Goal: Information Seeking & Learning: Learn about a topic

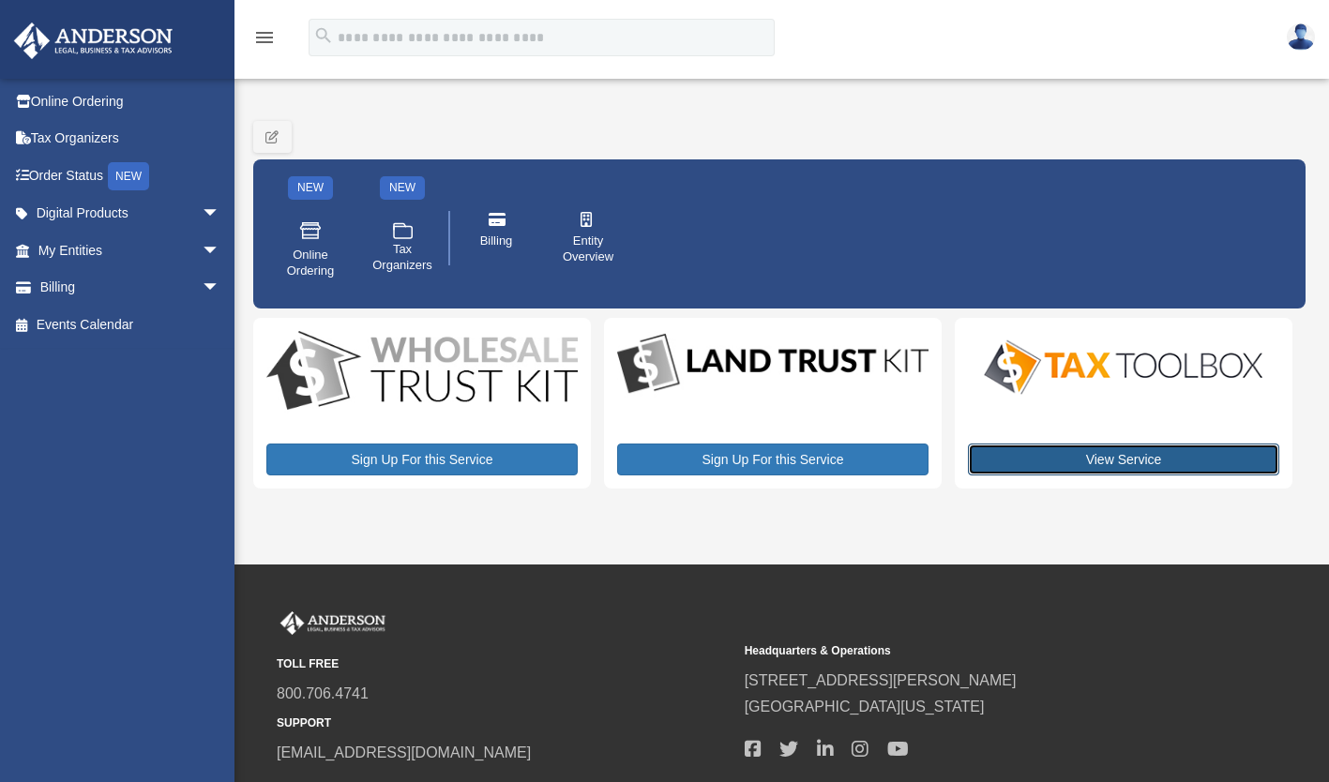
click at [1090, 461] on link "View Service" at bounding box center [1123, 460] width 311 height 32
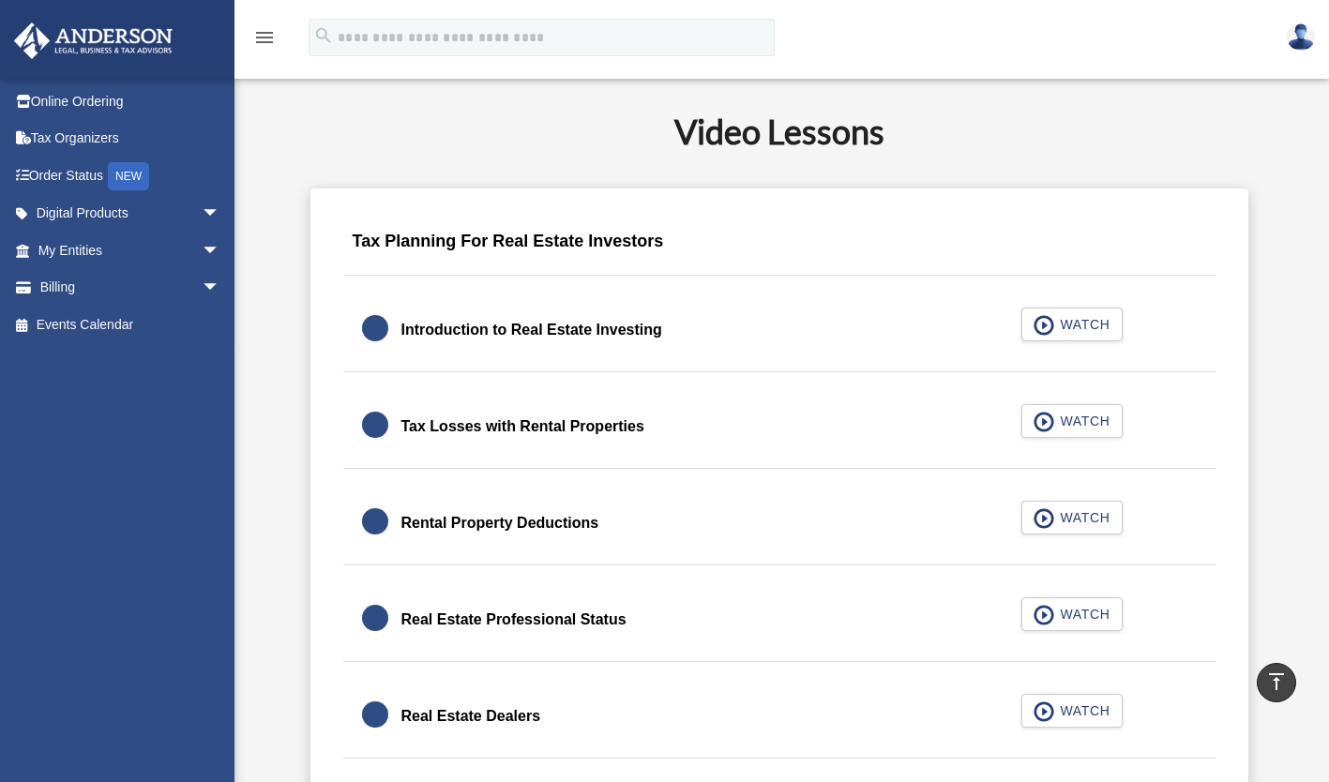
scroll to position [1093, 0]
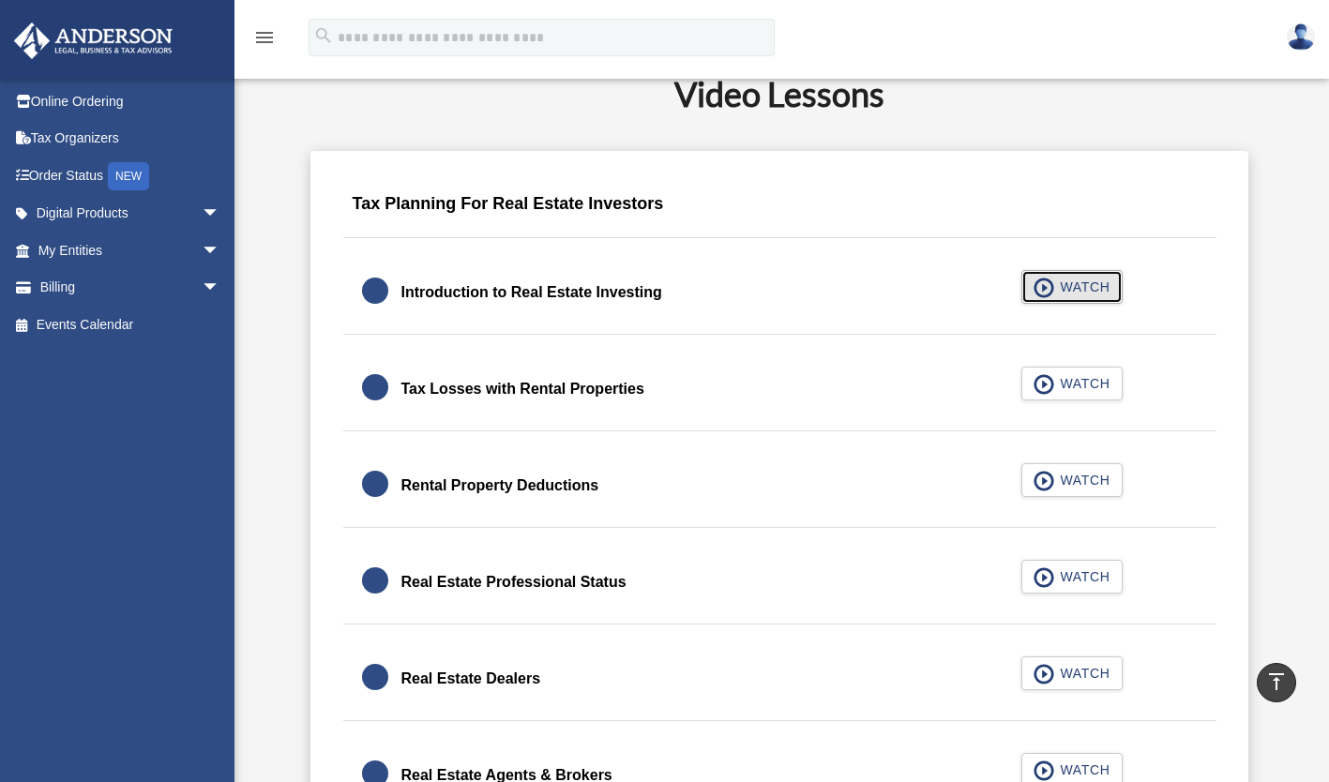
click at [1052, 280] on span "button" at bounding box center [1045, 288] width 22 height 21
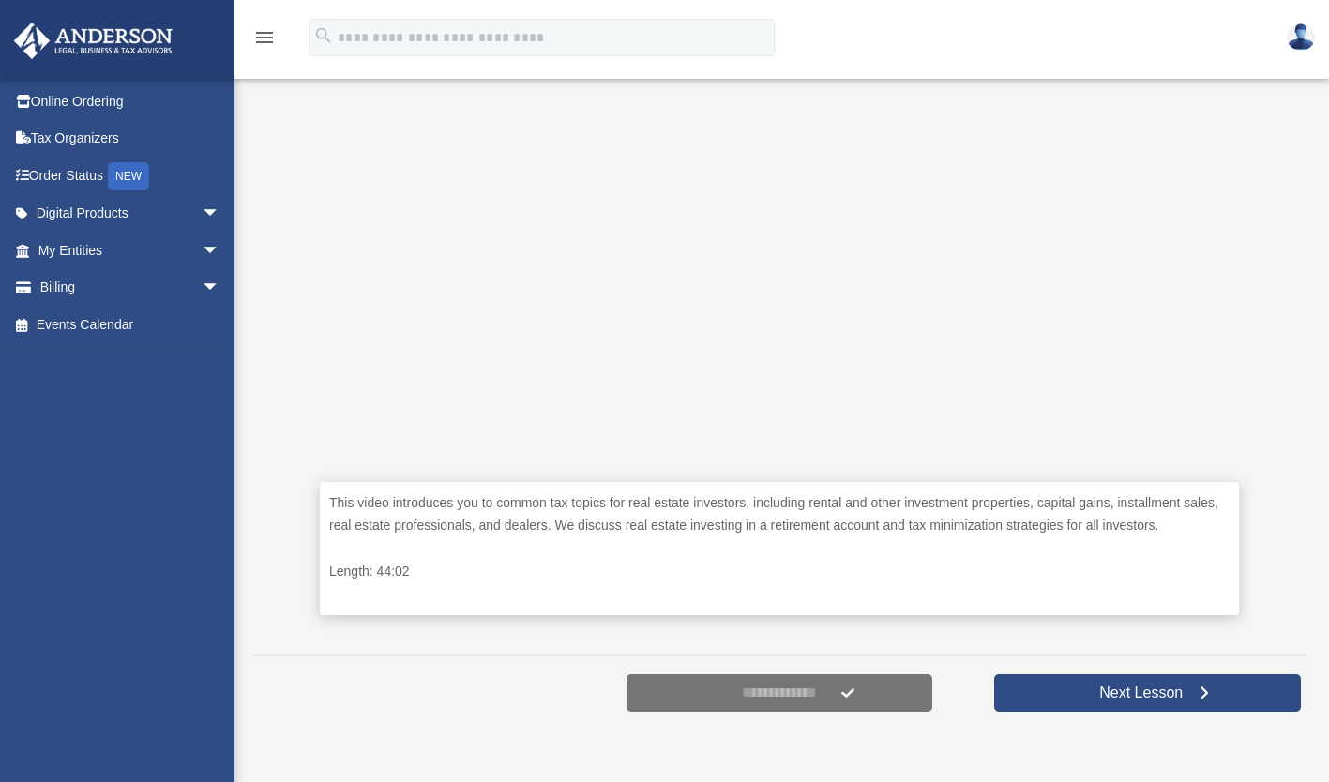
scroll to position [524, 0]
click at [421, 697] on div at bounding box center [411, 692] width 316 height 47
click at [1007, 729] on div "**********" at bounding box center [779, 691] width 1052 height 75
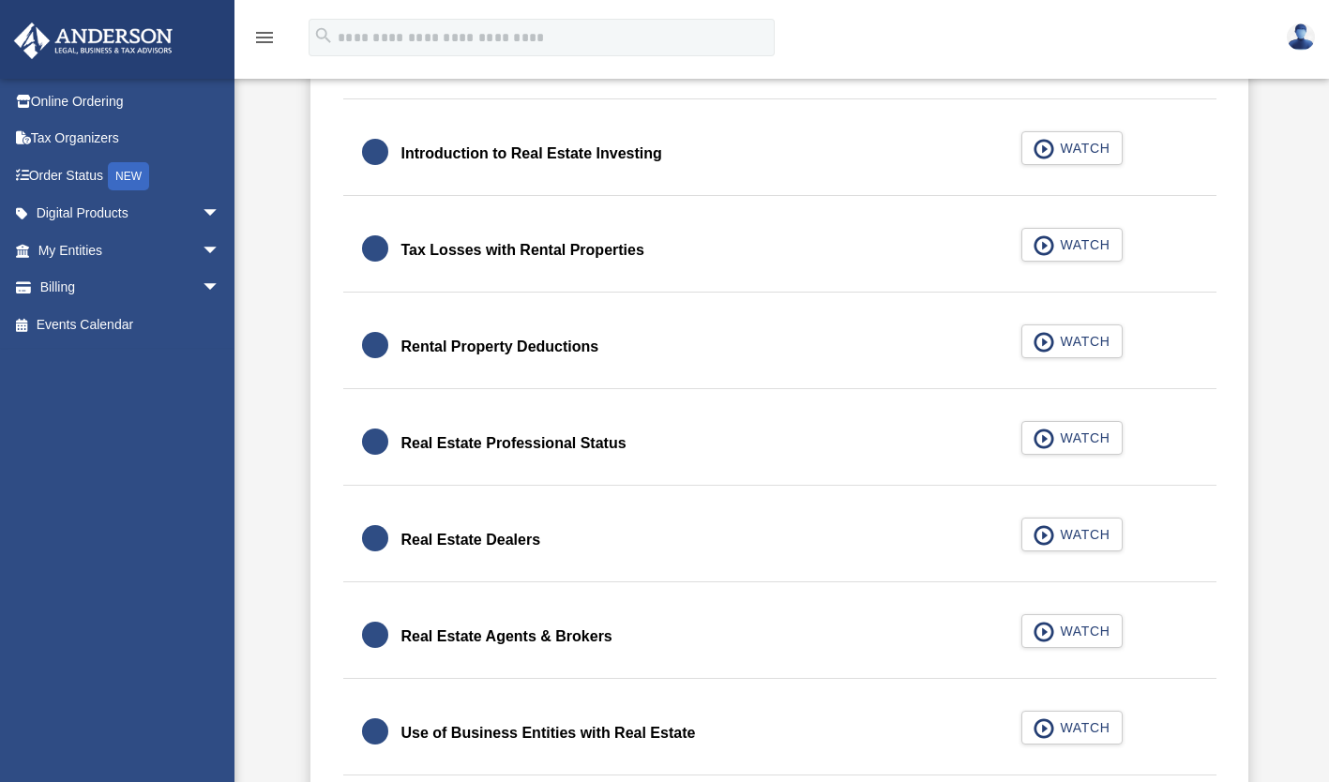
scroll to position [1243, 0]
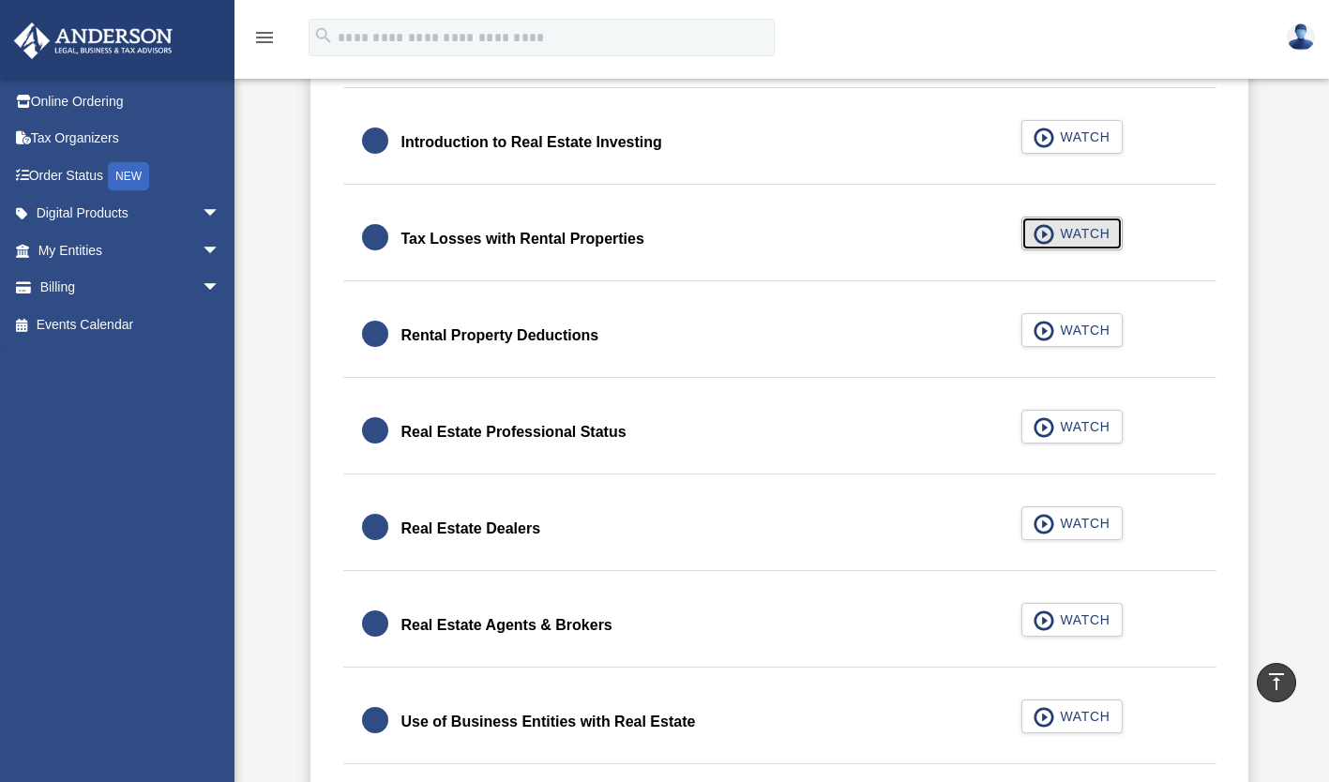
click at [1074, 222] on button "WATCH" at bounding box center [1072, 234] width 101 height 34
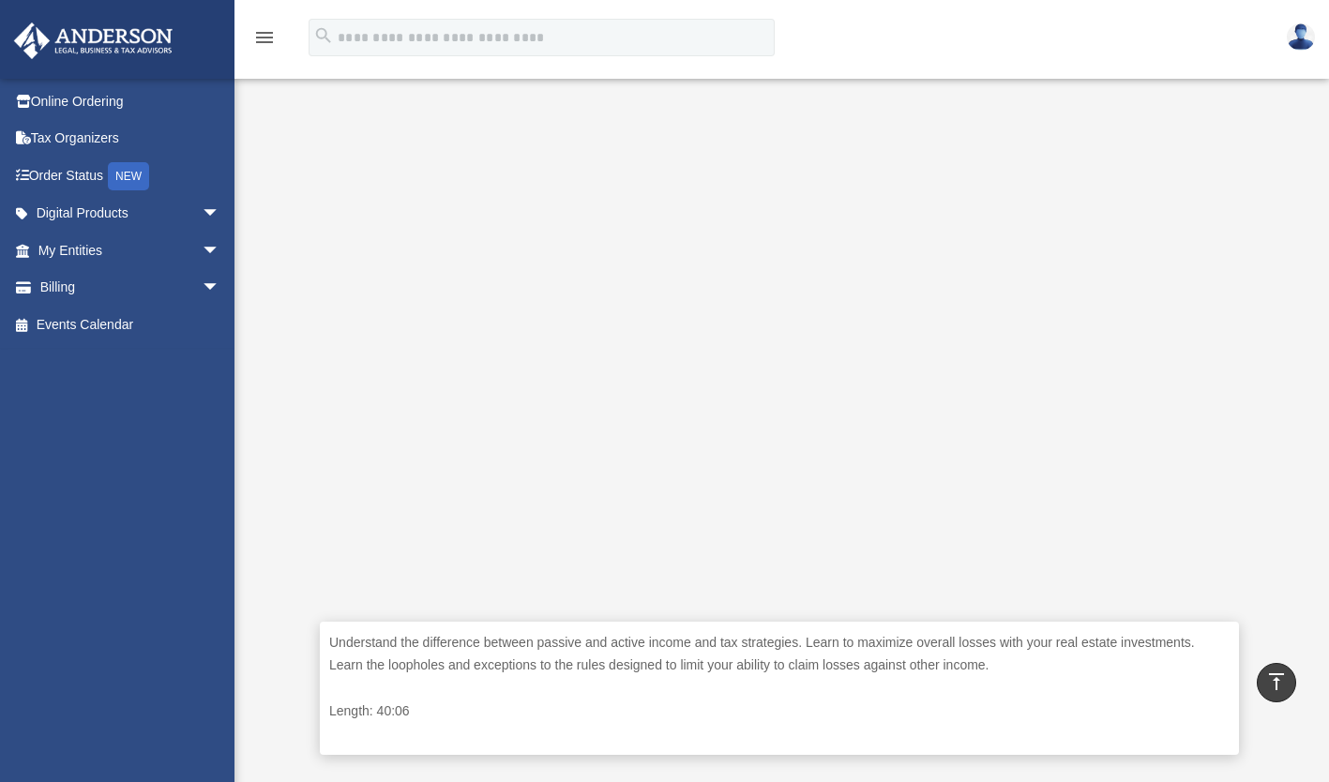
scroll to position [326, 0]
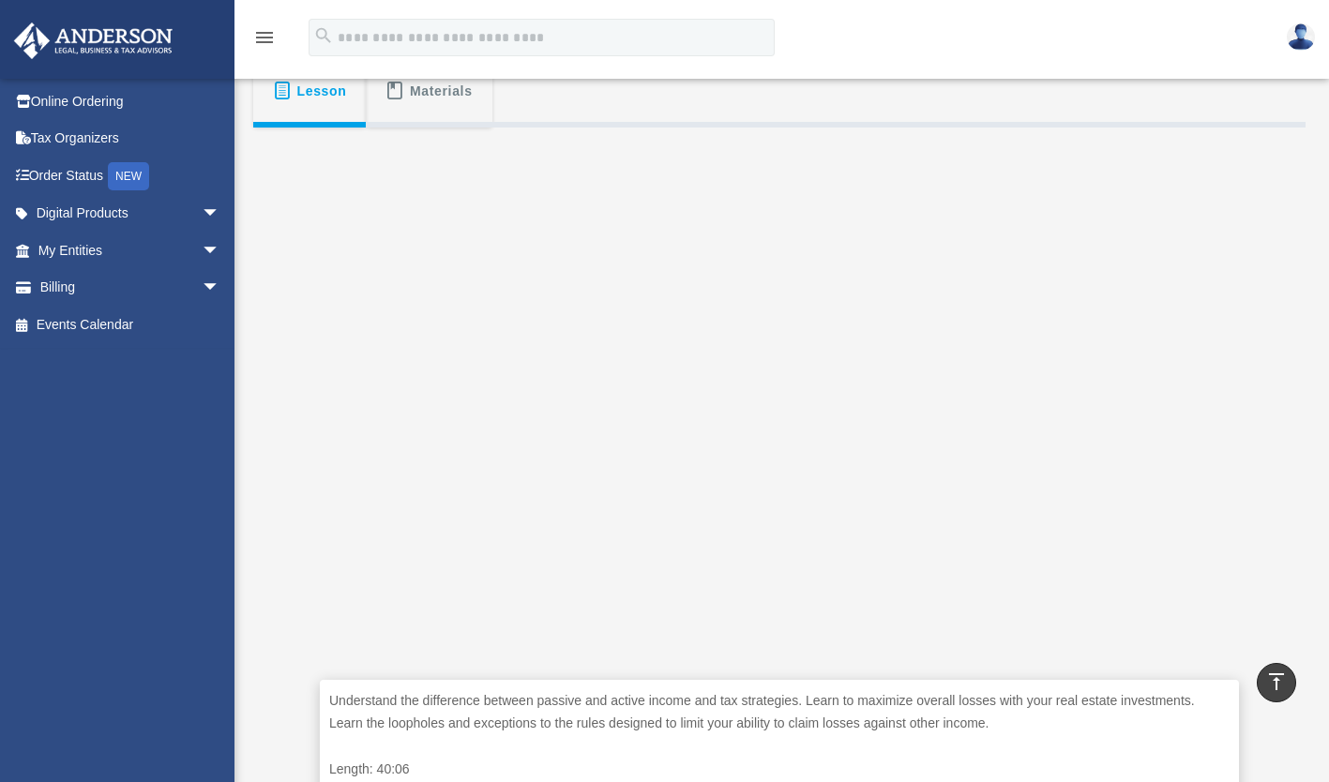
click at [284, 477] on div "Understand the difference between passive and active income and tax strategies.…" at bounding box center [779, 484] width 1052 height 713
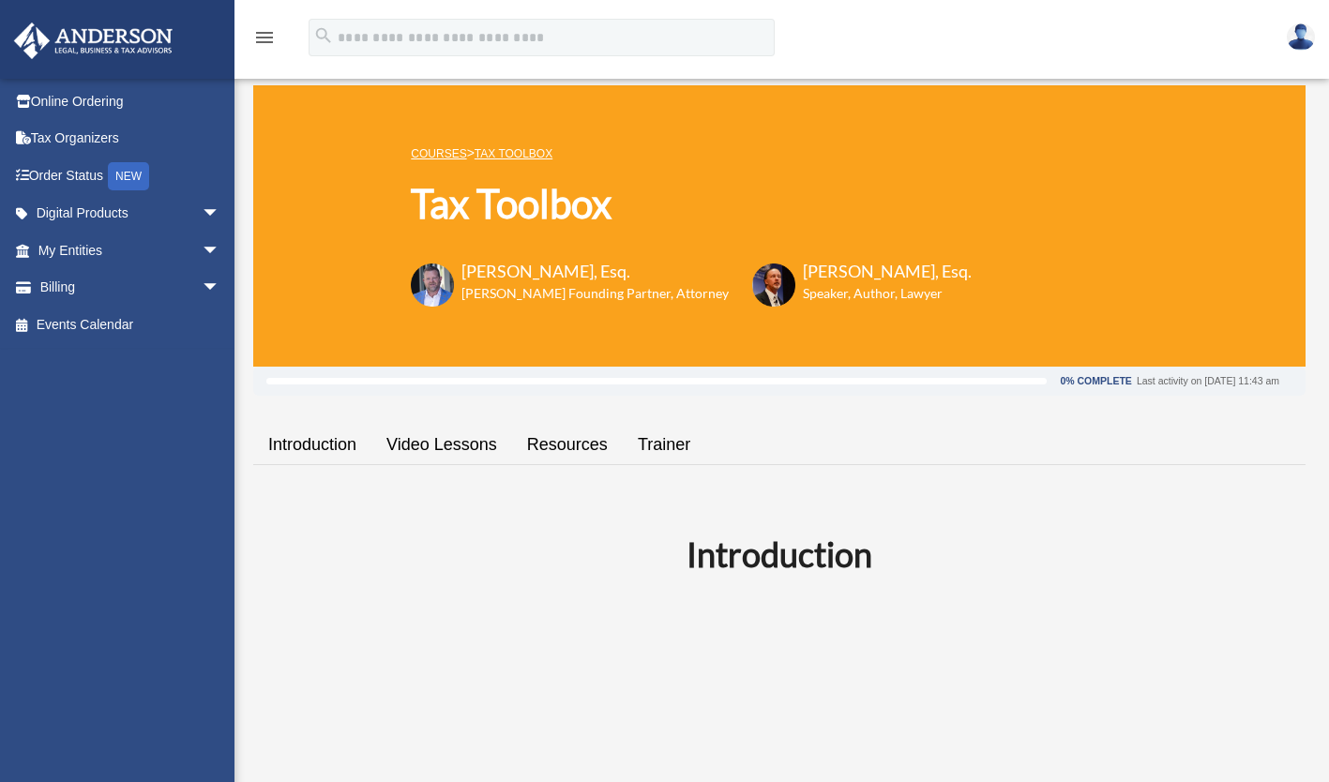
scroll to position [1243, 0]
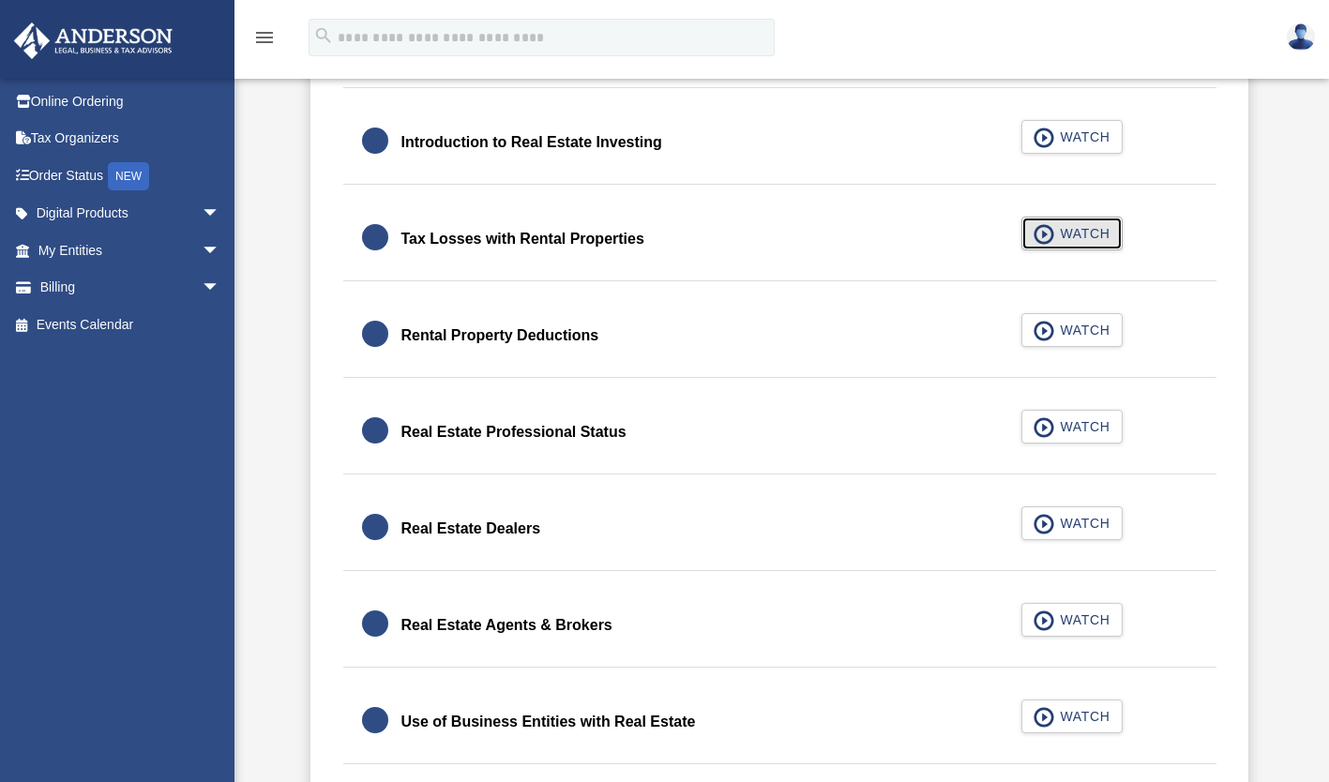
click at [1093, 236] on span "WATCH" at bounding box center [1081, 233] width 55 height 19
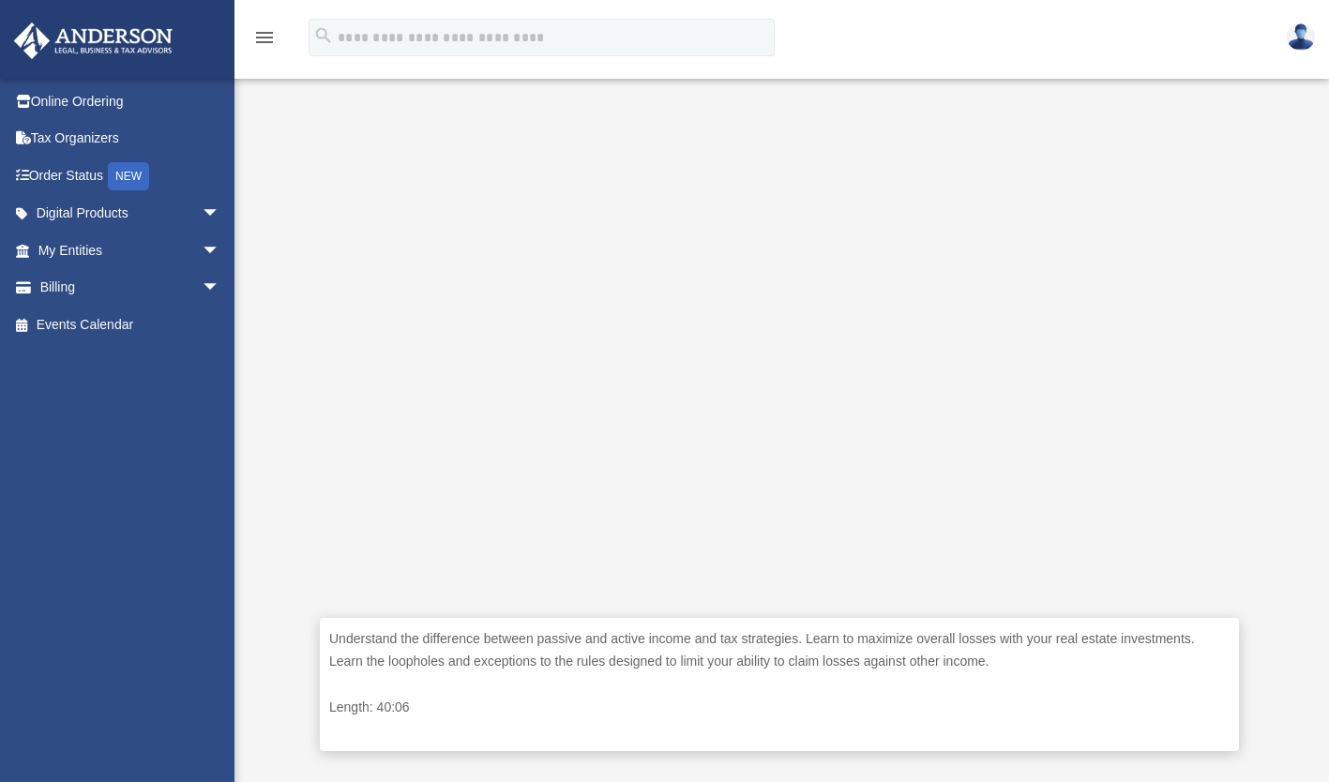
scroll to position [520, 0]
